Goal: Task Accomplishment & Management: Use online tool/utility

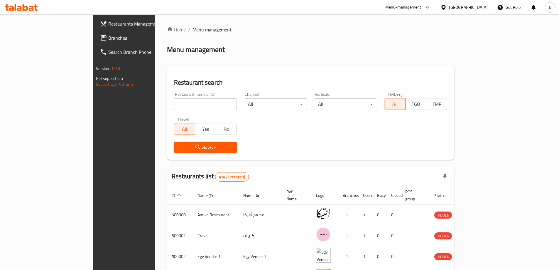
click at [108, 35] on span "Branches" at bounding box center [144, 37] width 73 height 7
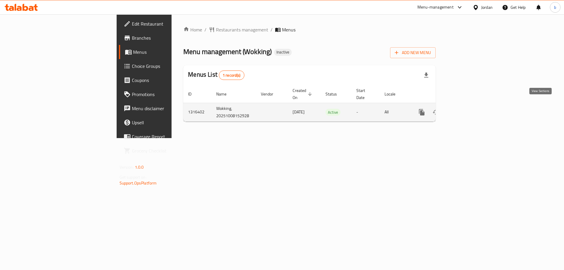
click at [467, 109] on icon "enhanced table" at bounding box center [463, 112] width 7 height 7
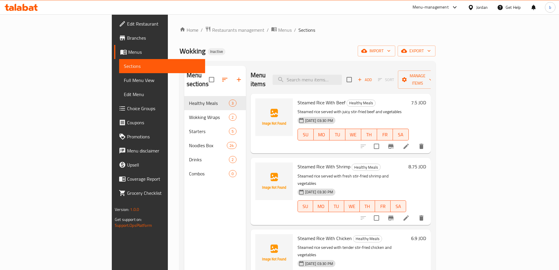
click at [114, 47] on link "Menus" at bounding box center [159, 52] width 91 height 14
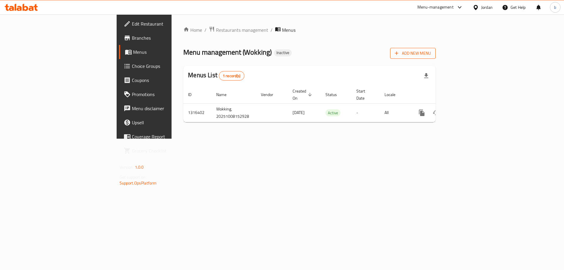
click at [431, 51] on span "Add New Menu" at bounding box center [413, 53] width 36 height 7
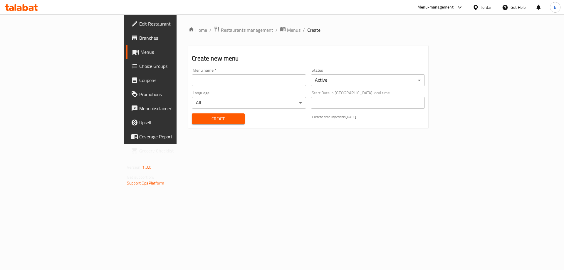
click at [247, 71] on div "Menu name   * Menu name *" at bounding box center [249, 77] width 114 height 18
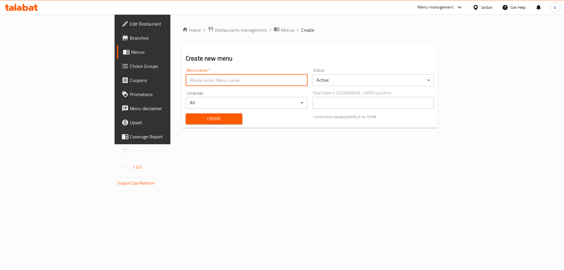
click at [252, 85] on input "text" at bounding box center [247, 80] width 122 height 12
type input "new menu"
click at [190, 120] on span "Create" at bounding box center [213, 118] width 47 height 7
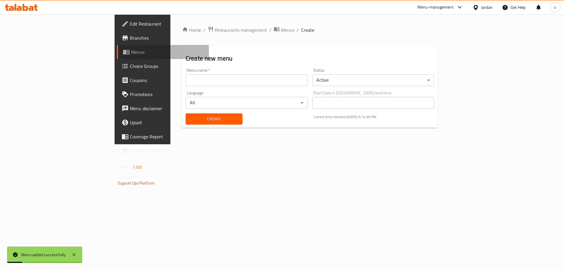
click at [131, 52] on span "Menus" at bounding box center [167, 51] width 73 height 7
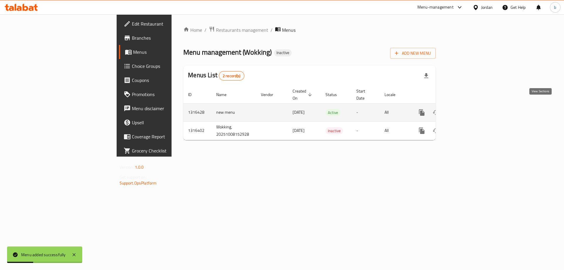
click at [467, 110] on icon "enhanced table" at bounding box center [463, 112] width 5 height 5
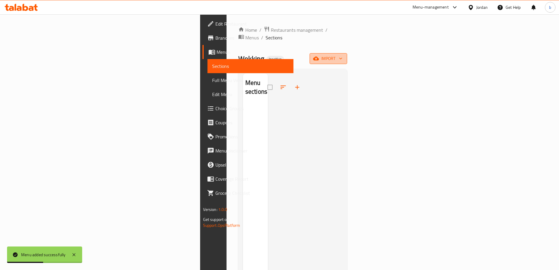
click at [343, 55] on span "import" at bounding box center [328, 58] width 28 height 7
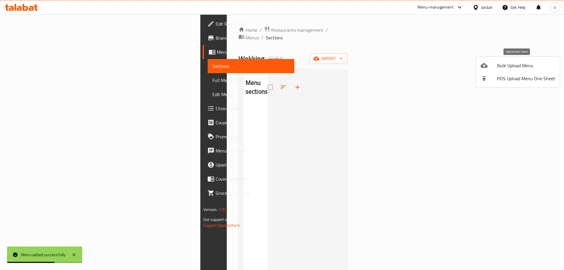
click at [516, 66] on span "Bulk Upload Menu" at bounding box center [526, 65] width 58 height 7
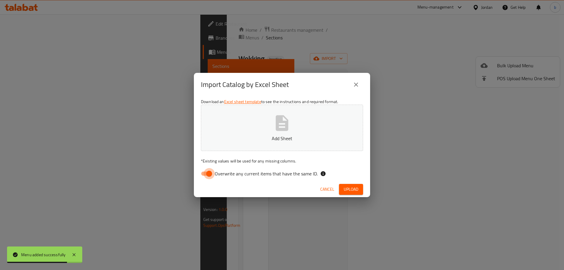
click at [206, 175] on input "Overwrite any current items that have the same ID." at bounding box center [208, 173] width 33 height 11
checkbox input "false"
click at [314, 129] on button "Add Sheet" at bounding box center [282, 128] width 162 height 46
click at [348, 190] on span "Upload" at bounding box center [350, 189] width 15 height 7
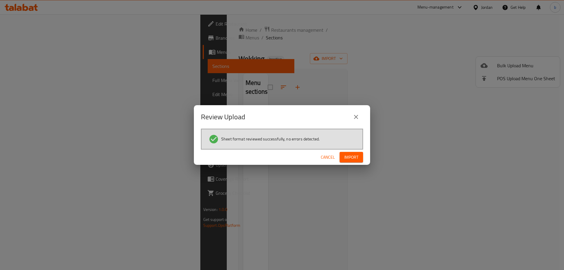
click at [353, 158] on span "Import" at bounding box center [351, 157] width 14 height 7
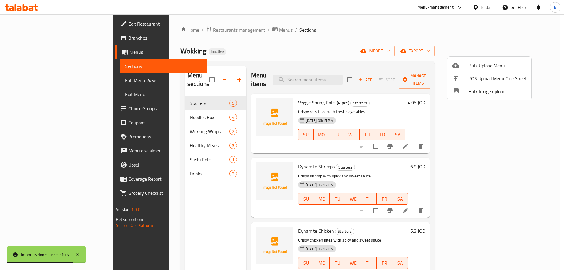
click at [351, 47] on div at bounding box center [282, 135] width 564 height 270
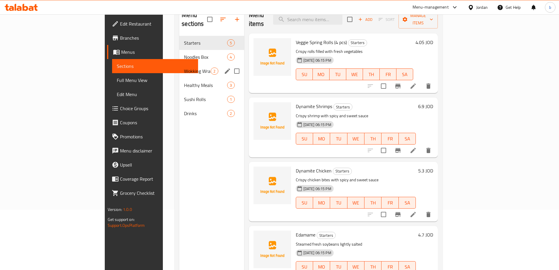
scroll to position [82, 0]
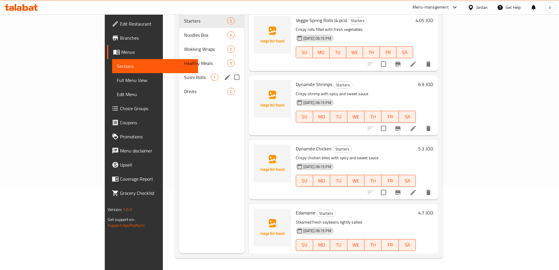
click at [179, 72] on div "Sushi Rolls 1" at bounding box center [211, 77] width 65 height 14
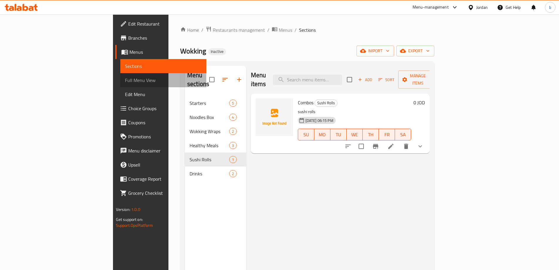
click at [125, 80] on span "Full Menu View" at bounding box center [163, 80] width 77 height 7
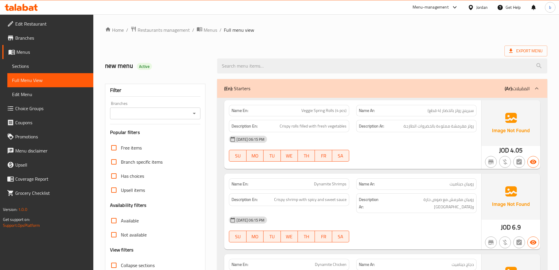
scroll to position [117, 0]
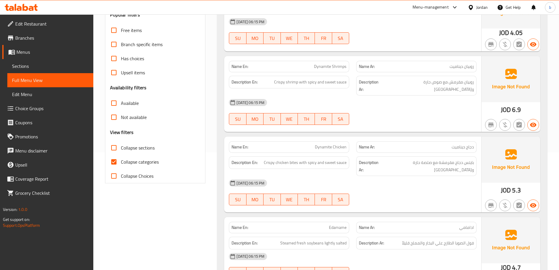
click at [112, 163] on input "Collapse categories" at bounding box center [114, 162] width 14 height 14
checkbox input "false"
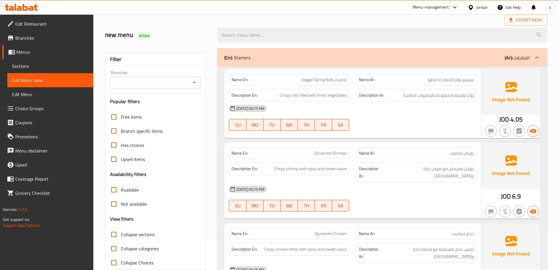
scroll to position [0, 0]
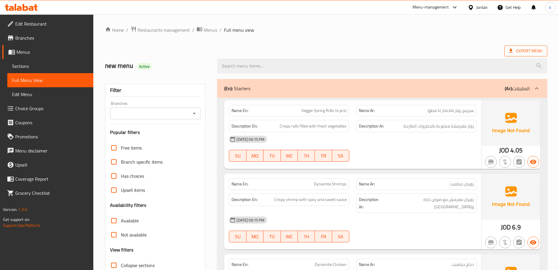
click at [525, 50] on span "Export Menu" at bounding box center [525, 50] width 33 height 7
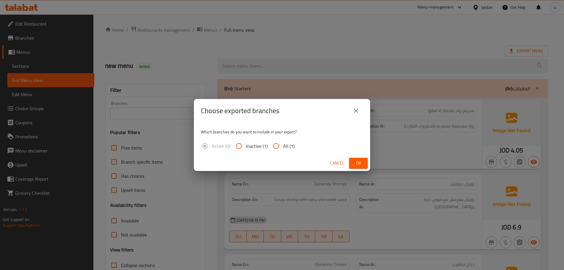
click at [276, 149] on input "All (1)" at bounding box center [276, 146] width 14 height 14
radio input "true"
click at [357, 165] on span "Ok" at bounding box center [357, 162] width 9 height 7
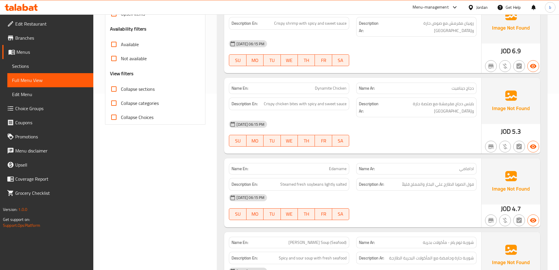
scroll to position [235, 0]
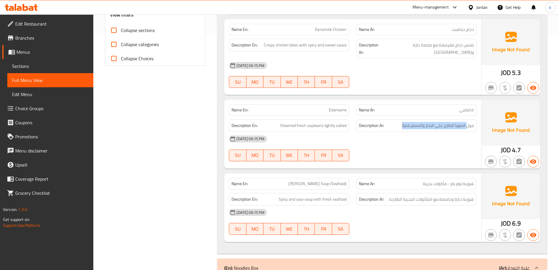
drag, startPoint x: 468, startPoint y: 112, endPoint x: 394, endPoint y: 116, distance: 73.8
click at [394, 119] on div "Description Ar: فول الصويا الطازج علي البخار والمملح قليلاً" at bounding box center [416, 125] width 120 height 13
click at [384, 134] on div "[DATE] 06:15 PM SU MO TU WE TH FR SA" at bounding box center [352, 148] width 255 height 33
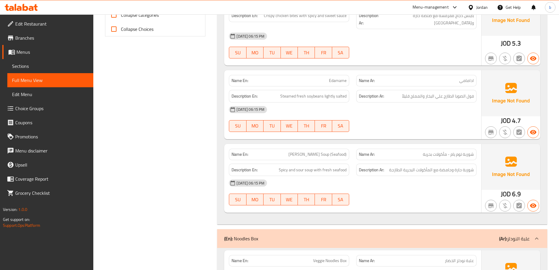
scroll to position [294, 0]
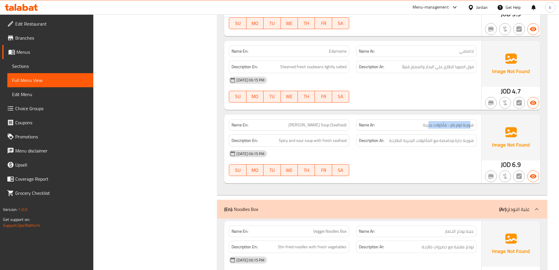
drag, startPoint x: 471, startPoint y: 110, endPoint x: 428, endPoint y: 113, distance: 42.9
click at [428, 122] on span "شوربة توم يام - مأكولات بحرية" at bounding box center [448, 125] width 51 height 6
drag, startPoint x: 469, startPoint y: 125, endPoint x: 390, endPoint y: 125, distance: 78.7
click at [390, 137] on h6 "Description Ar: شوربة حارة وحامضة مع المأكولات البحرية الطازجة" at bounding box center [416, 140] width 115 height 7
click at [409, 146] on div "[DATE] 06:15 PM" at bounding box center [352, 153] width 255 height 14
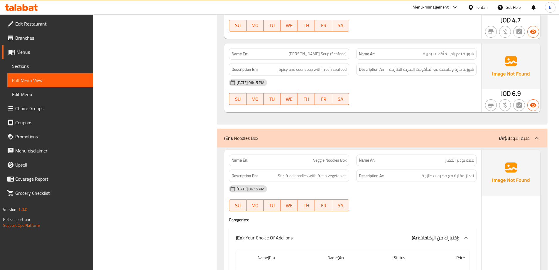
scroll to position [382, 0]
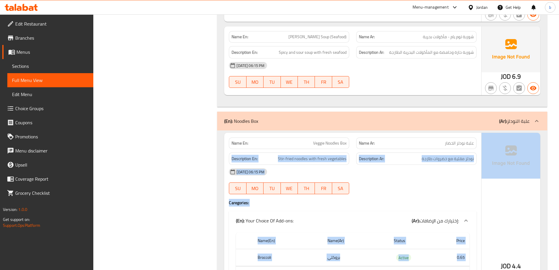
drag, startPoint x: 439, startPoint y: 130, endPoint x: 483, endPoint y: 129, distance: 43.8
click at [483, 133] on div "Name En: Veggie Noodles Box Name Ar: علبة نودلز الخضار Description En: Stir-fri…" at bounding box center [382, 250] width 316 height 235
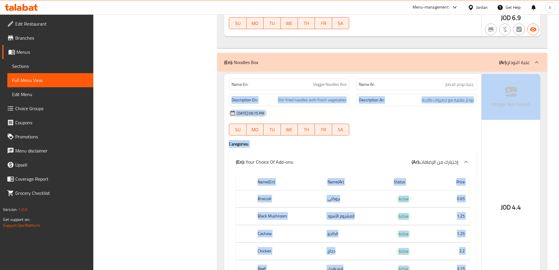
click at [415, 132] on div at bounding box center [416, 135] width 127 height 7
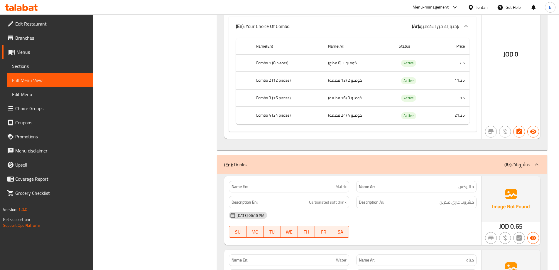
scroll to position [1991, 0]
